Goal: Transaction & Acquisition: Purchase product/service

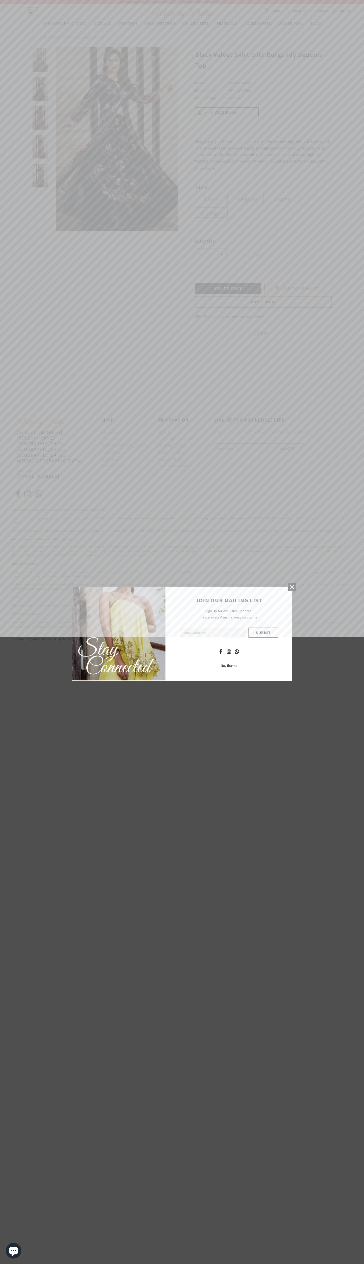
click at [292, 587] on icon at bounding box center [292, 587] width 4 height 4
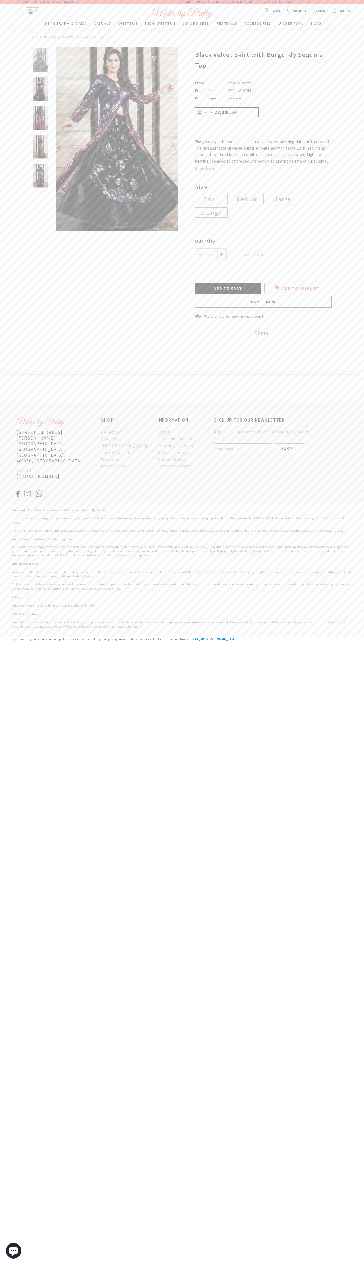
click at [247, 199] on label "Medium" at bounding box center [247, 199] width 32 height 10
click at [0, 0] on input "Medium" at bounding box center [0, 0] width 0 height 0
click at [168, 144] on button "button" at bounding box center [168, 144] width 10 height 10
click at [228, 288] on input "Add to Cart" at bounding box center [228, 288] width 66 height 11
